Goal: Task Accomplishment & Management: Manage account settings

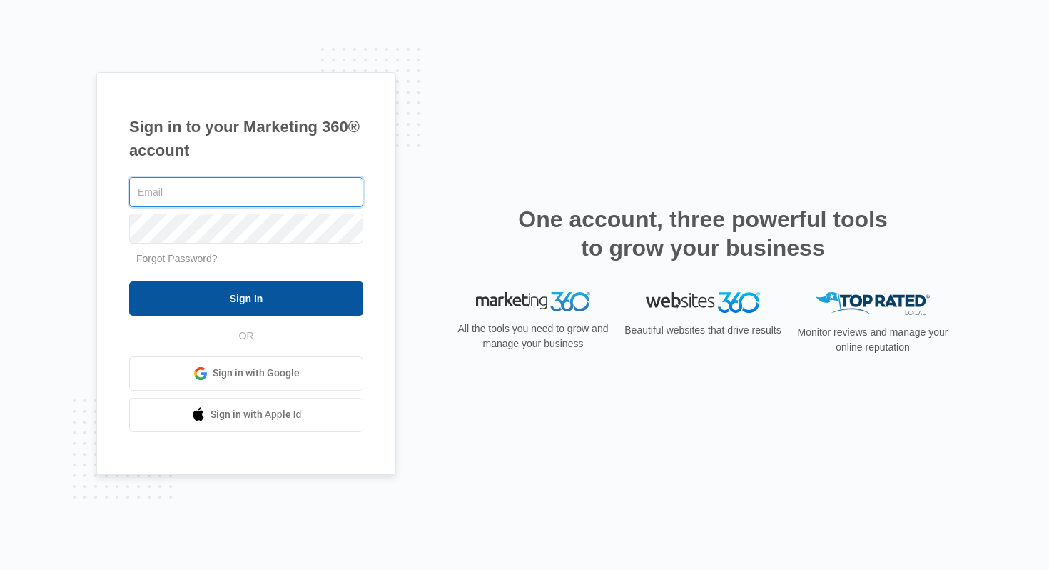
type input "[PERSON_NAME][EMAIL_ADDRESS][PERSON_NAME][DOMAIN_NAME]"
click at [275, 296] on input "Sign In" at bounding box center [246, 298] width 234 height 34
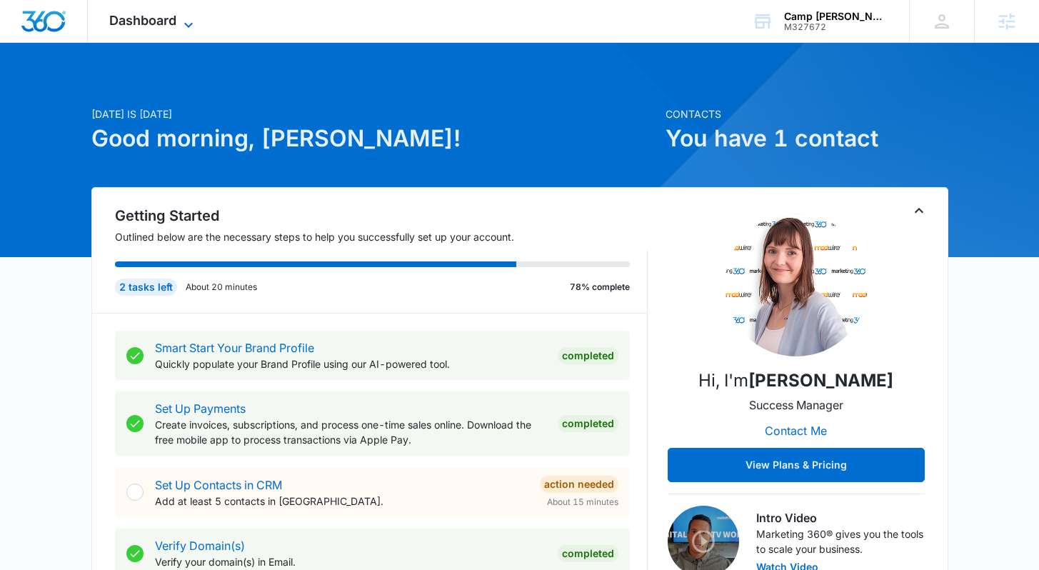
click at [129, 26] on span "Dashboard" at bounding box center [142, 20] width 67 height 15
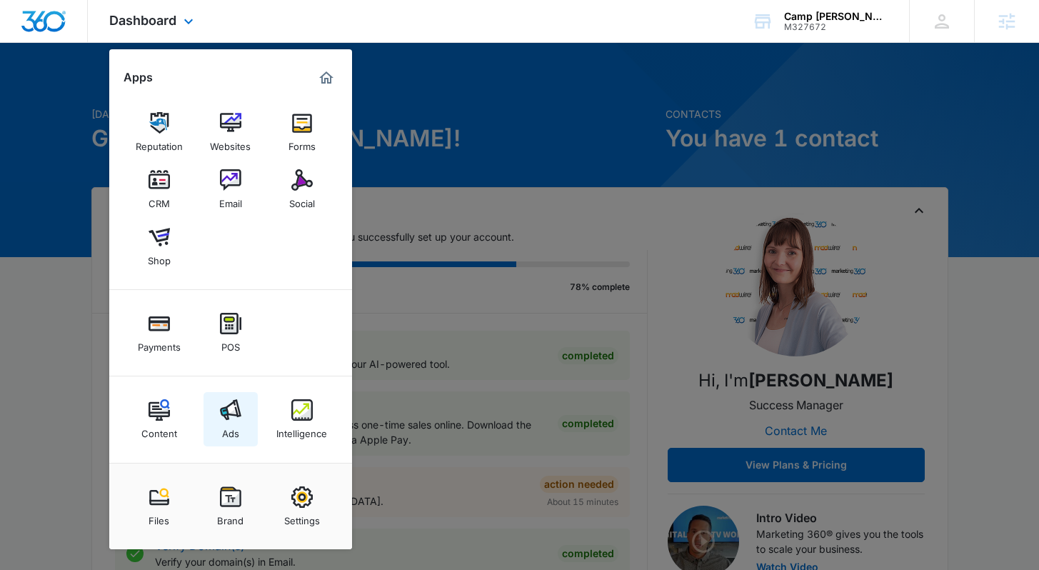
click at [233, 428] on div "Ads" at bounding box center [230, 429] width 17 height 19
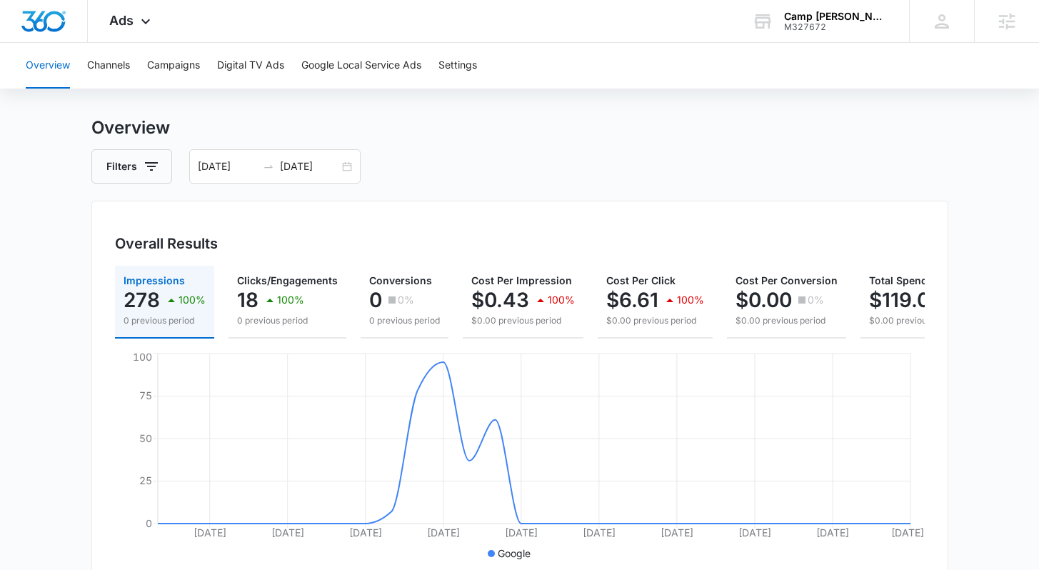
scroll to position [16, 0]
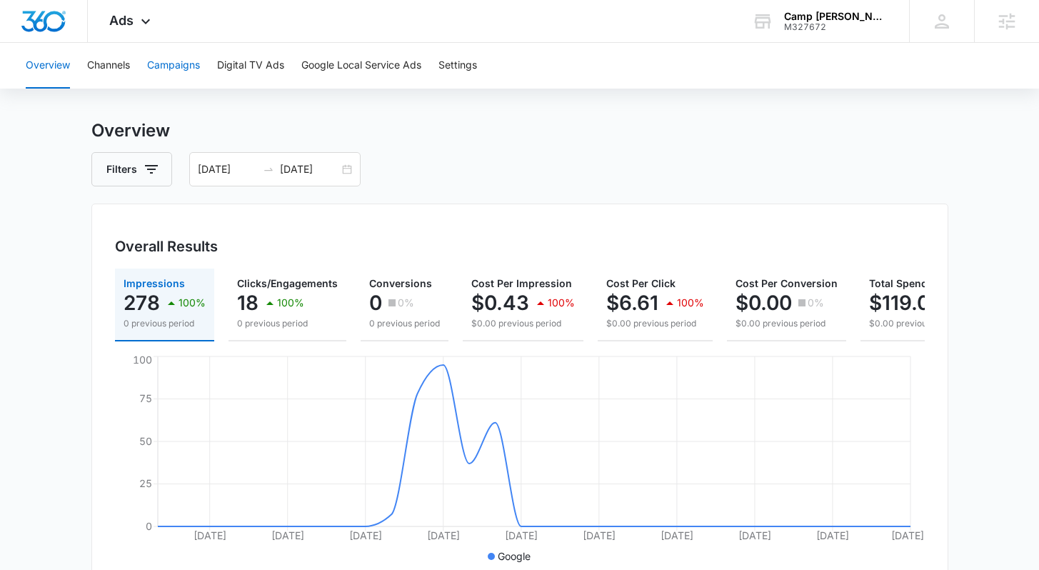
click at [171, 61] on button "Campaigns" at bounding box center [173, 66] width 53 height 46
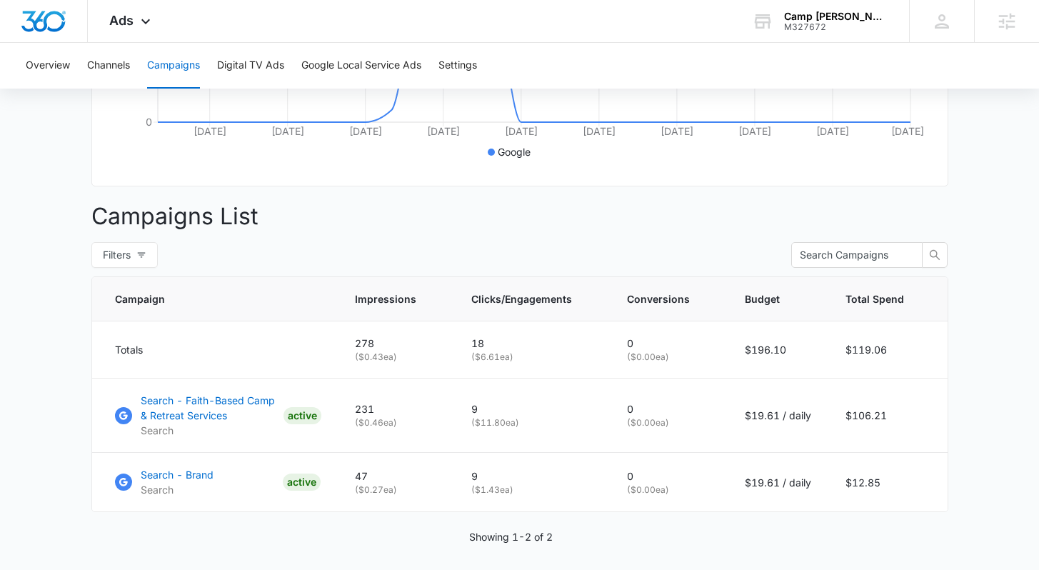
scroll to position [416, 0]
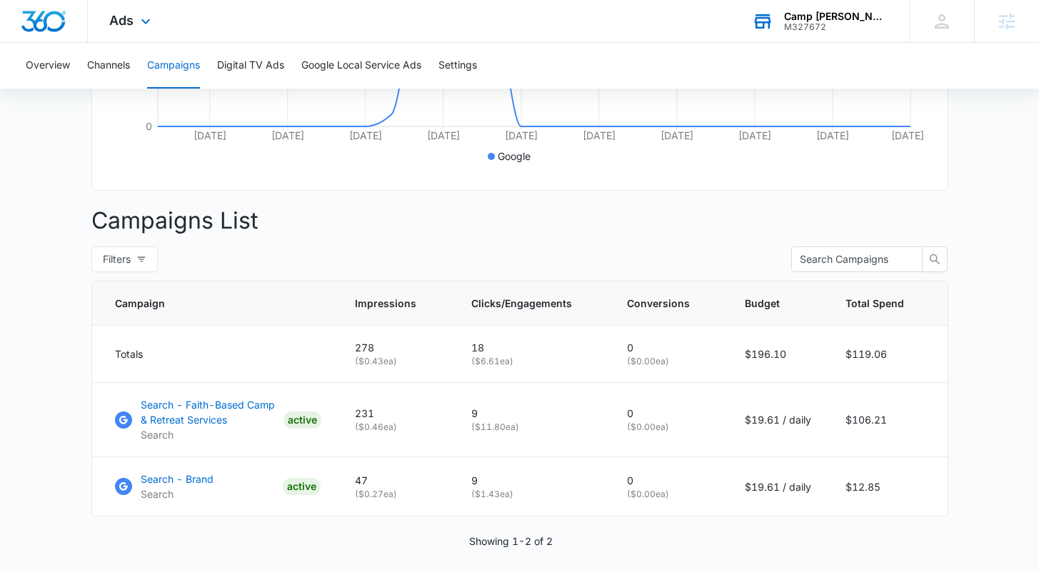
click at [879, 29] on div "M327672" at bounding box center [836, 27] width 104 height 10
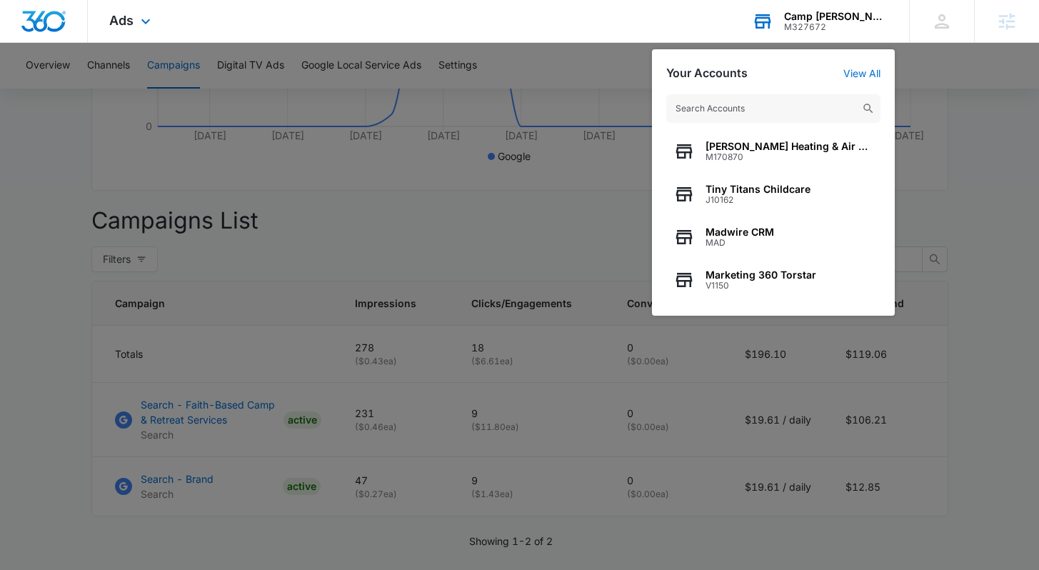
click at [748, 113] on input "text" at bounding box center [773, 108] width 214 height 29
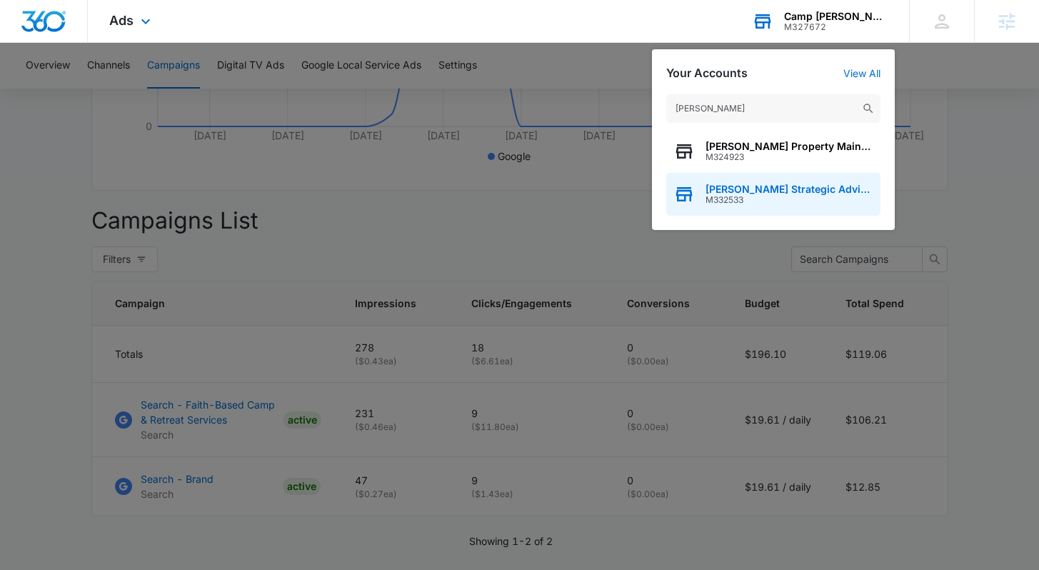
type input "[PERSON_NAME]"
click at [729, 193] on span "[PERSON_NAME] Strategic Advisors" at bounding box center [789, 188] width 168 height 11
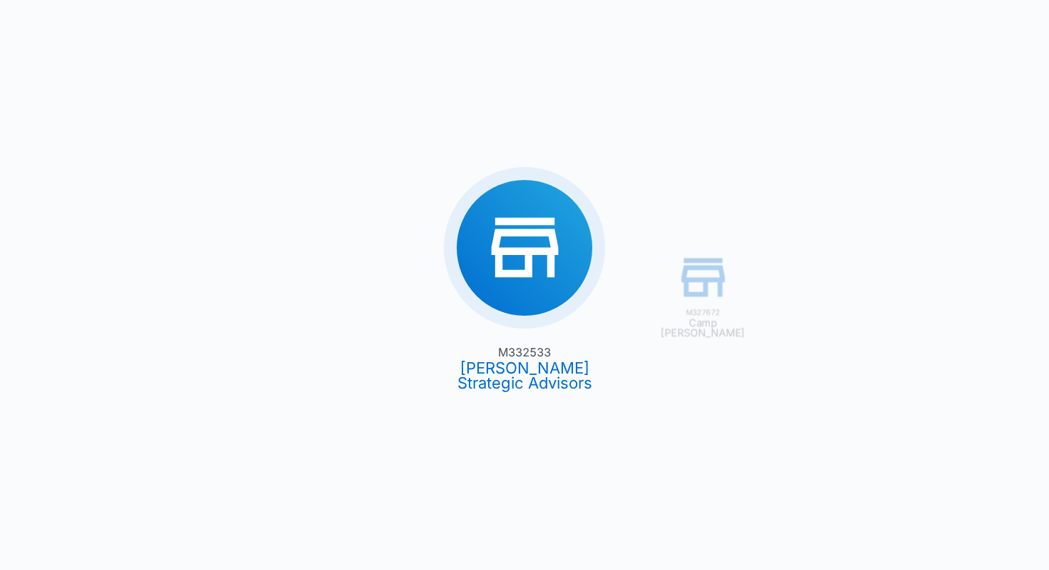
type input "[DATE]"
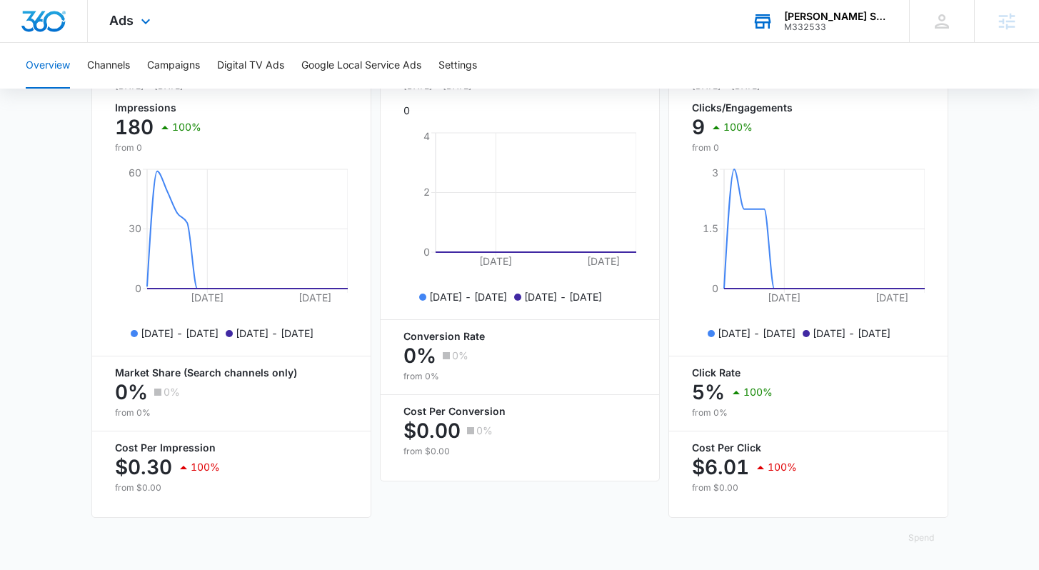
scroll to position [600, 0]
